Goal: Task Accomplishment & Management: Use online tool/utility

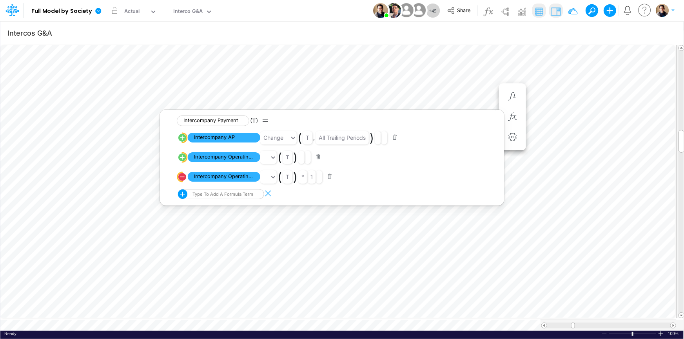
scroll to position [4, 0]
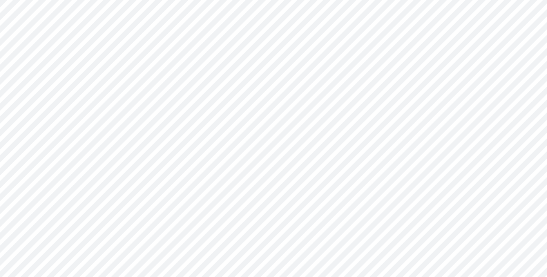
type input "0"
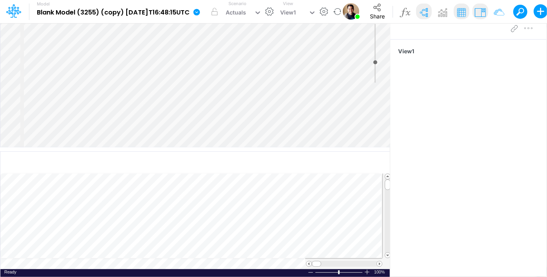
click at [207, 12] on link at bounding box center [198, 11] width 17 height 23
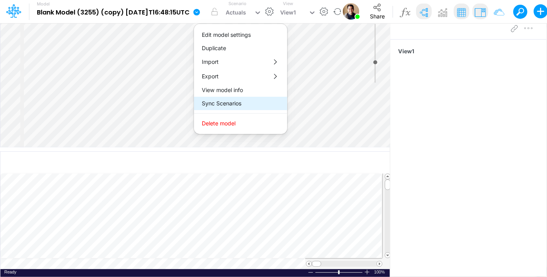
click at [233, 102] on button "Sync Scenarios" at bounding box center [240, 103] width 93 height 13
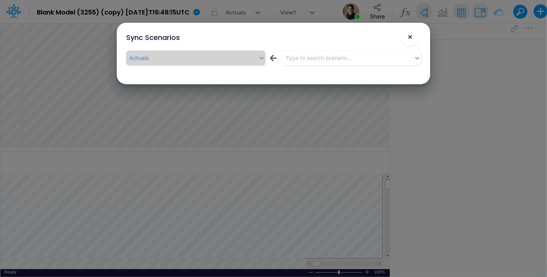
drag, startPoint x: 413, startPoint y: 38, endPoint x: 371, endPoint y: 35, distance: 42.0
click at [412, 38] on span "×" at bounding box center [410, 36] width 5 height 9
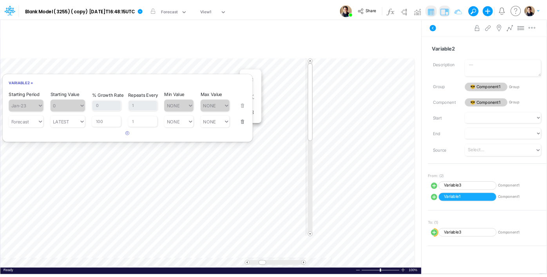
scroll to position [4, 1]
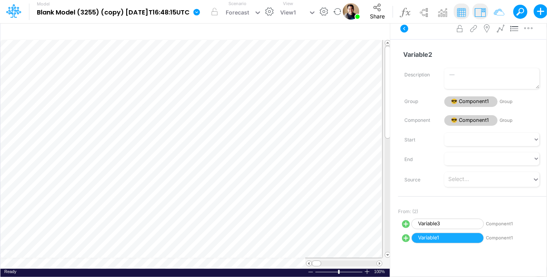
click at [200, 11] on icon at bounding box center [197, 12] width 7 height 7
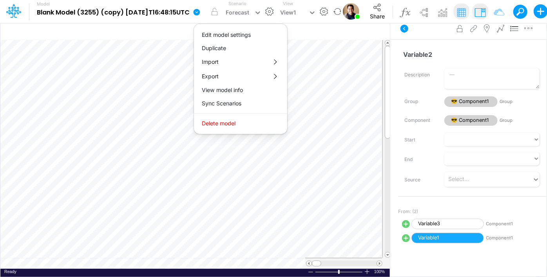
click at [200, 12] on icon at bounding box center [197, 12] width 7 height 7
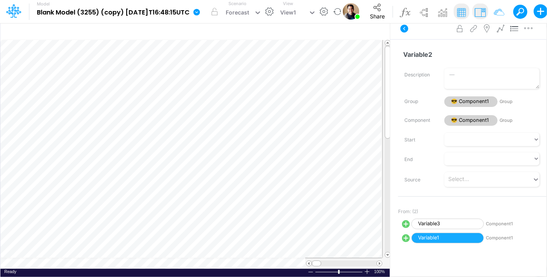
click at [201, 12] on icon at bounding box center [197, 12] width 8 height 8
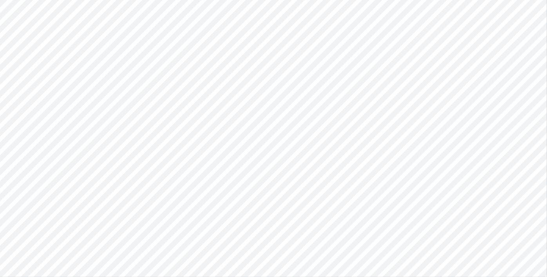
type input "0"
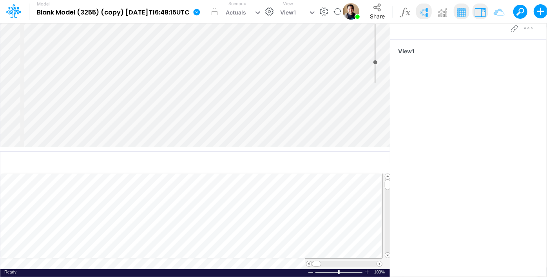
click at [200, 11] on icon at bounding box center [197, 12] width 7 height 7
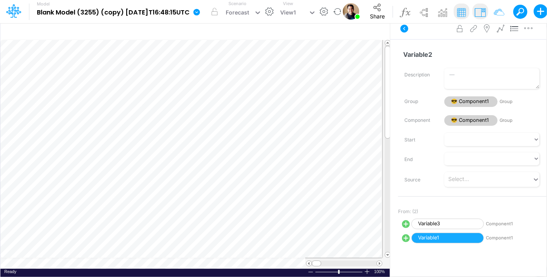
click at [200, 11] on icon at bounding box center [197, 12] width 7 height 7
